Goal: Use online tool/utility

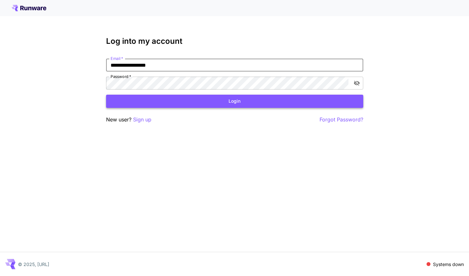
click at [171, 100] on button "Login" at bounding box center [234, 101] width 257 height 13
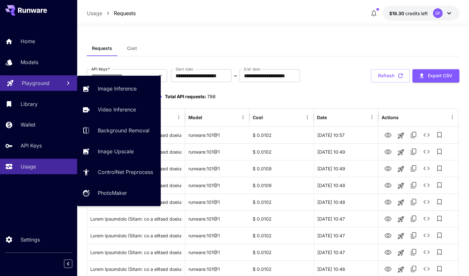
click at [41, 88] on link "Playground" at bounding box center [38, 83] width 77 height 16
